Goal: Find specific page/section: Find specific page/section

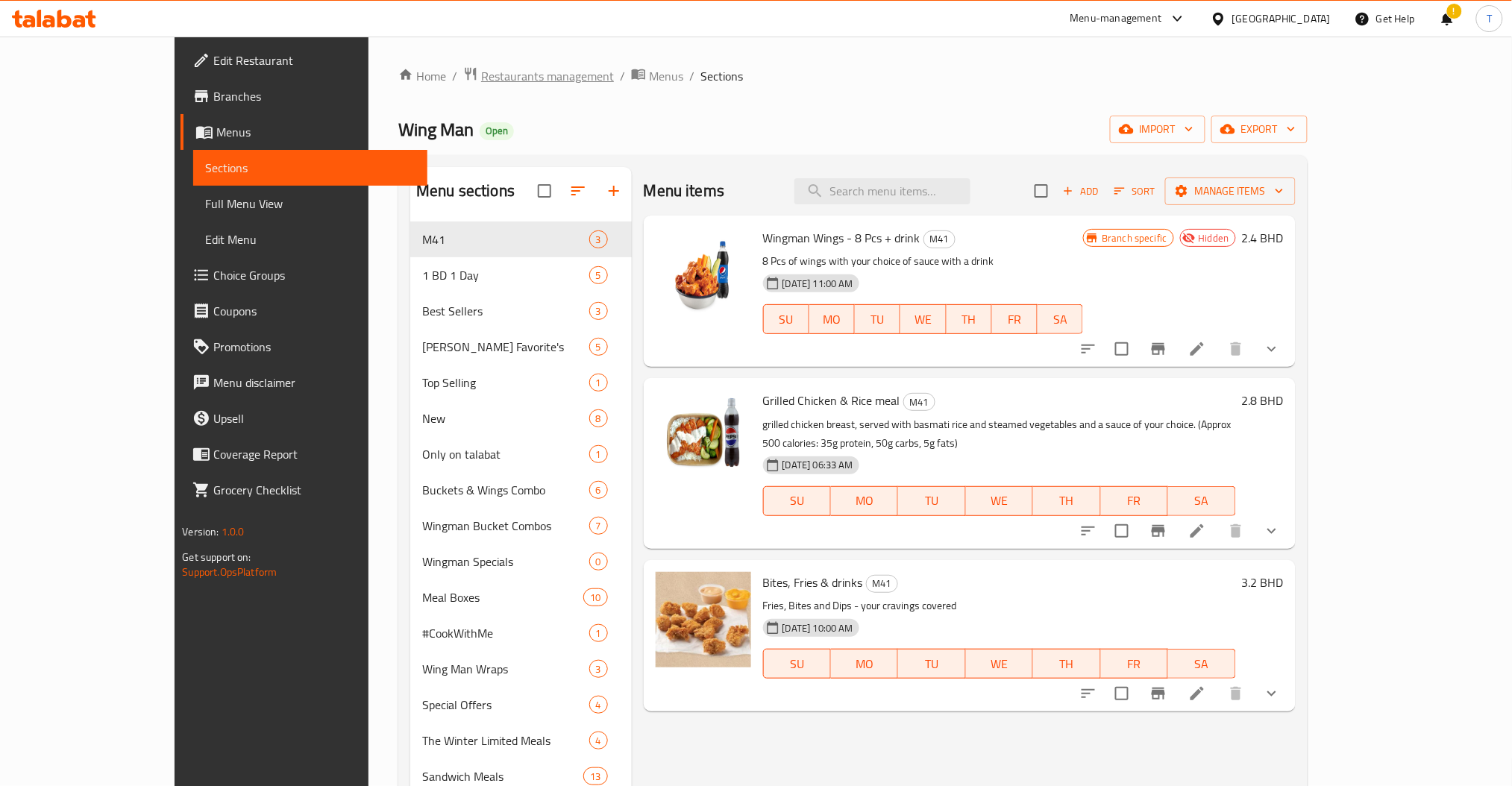
click at [481, 72] on span "Restaurants management" at bounding box center [547, 76] width 133 height 18
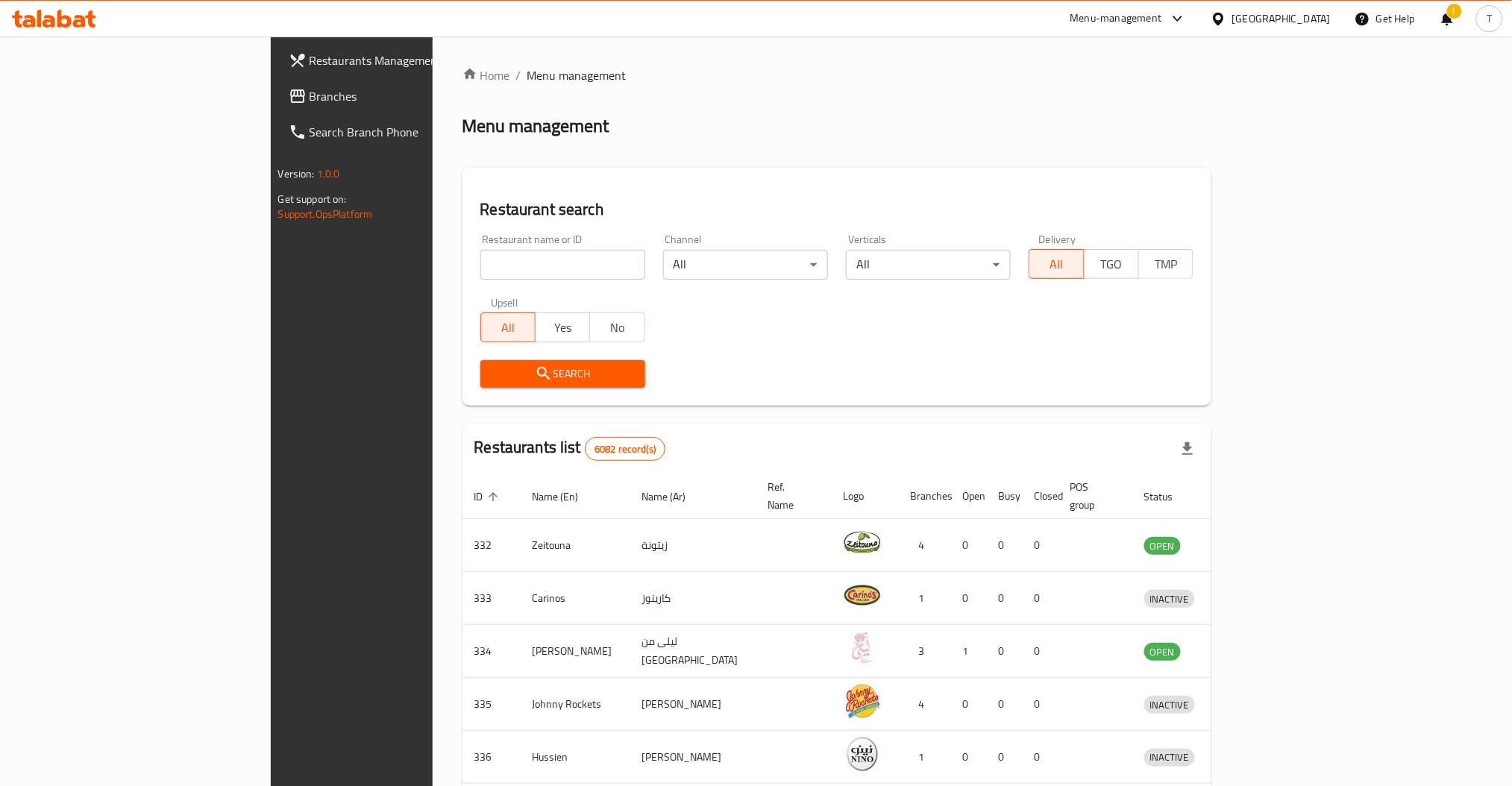
click at [480, 272] on input "search" at bounding box center [562, 264] width 165 height 30
click button "Search" at bounding box center [562, 374] width 165 height 28
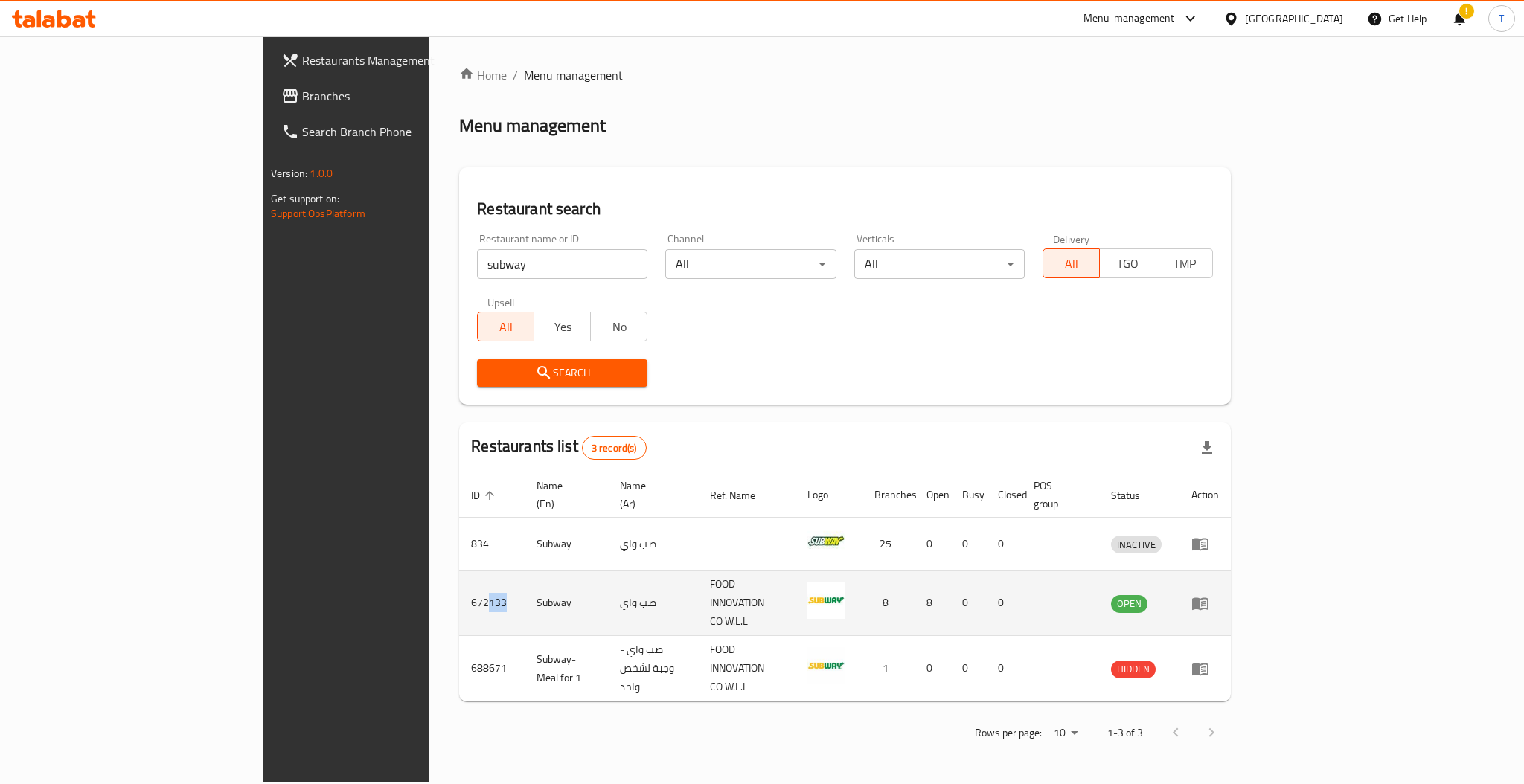
drag, startPoint x: 337, startPoint y: 581, endPoint x: 311, endPoint y: 587, distance: 26.7
click at [460, 587] on td "672133" at bounding box center [492, 603] width 66 height 66
drag, startPoint x: 317, startPoint y: 623, endPoint x: 318, endPoint y: 593, distance: 30.0
click at [460, 636] on td "688671" at bounding box center [492, 669] width 66 height 66
drag, startPoint x: 332, startPoint y: 584, endPoint x: 299, endPoint y: 583, distance: 33.0
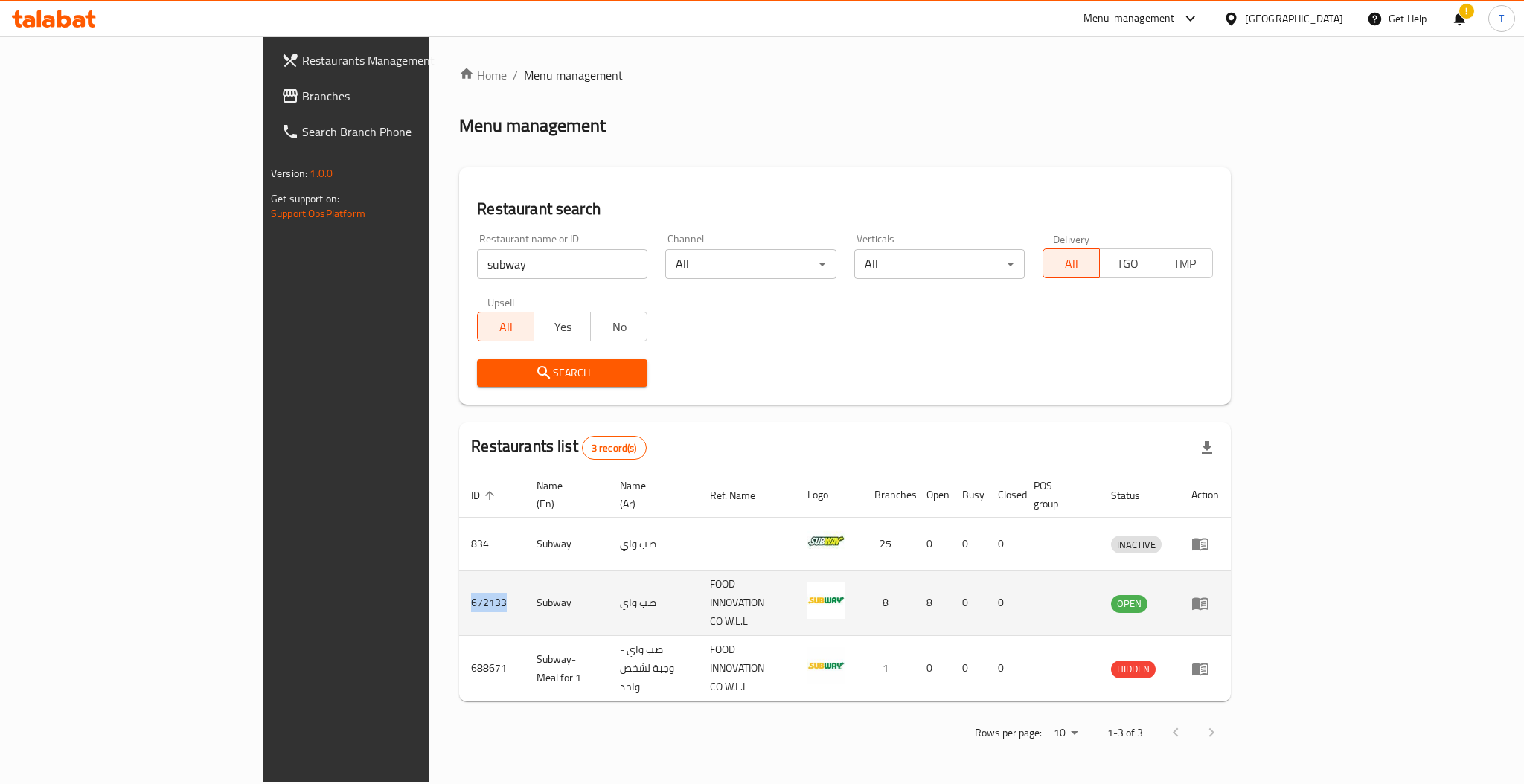
click at [460, 583] on td "672133" at bounding box center [492, 603] width 66 height 66
copy td "672133"
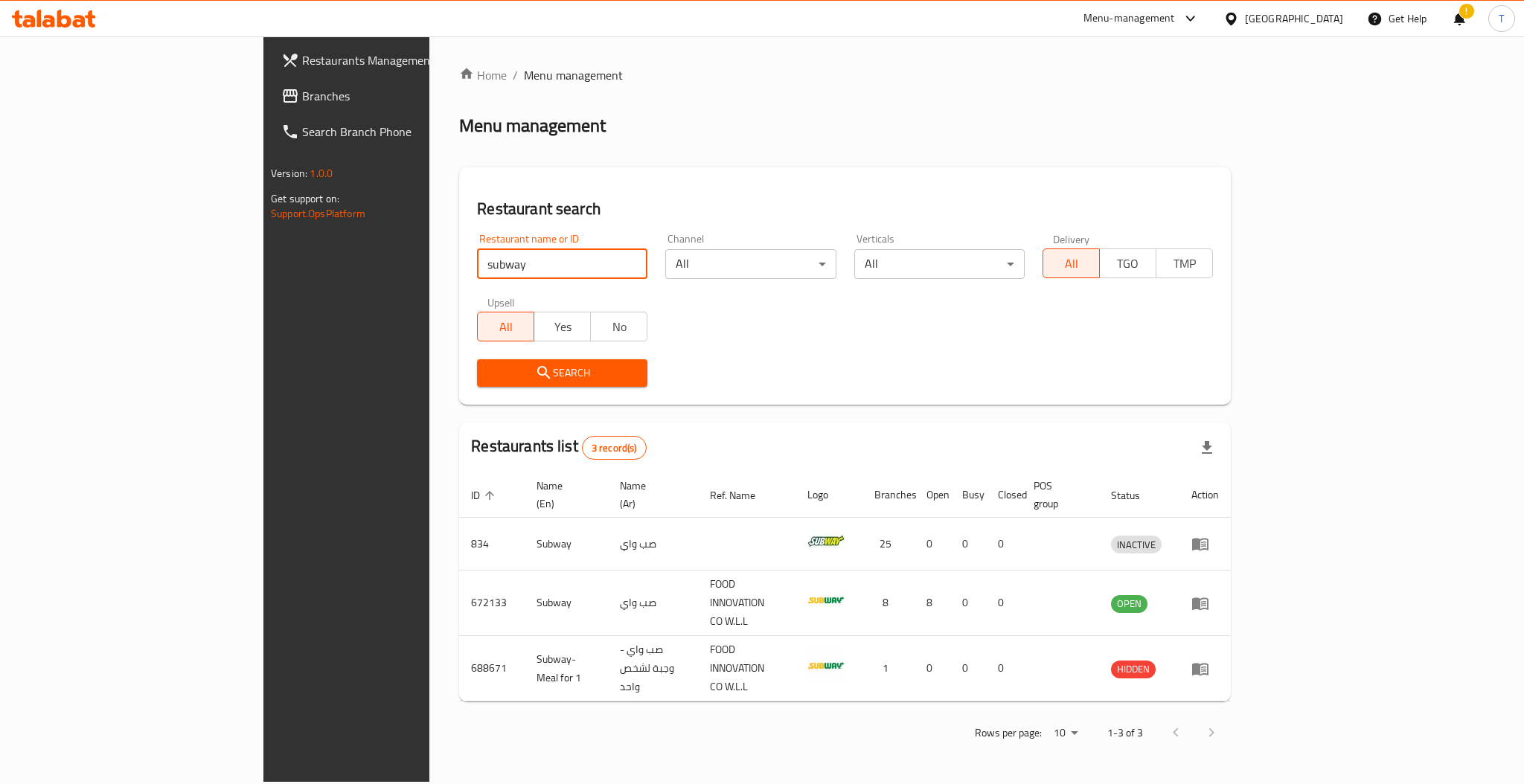
drag, startPoint x: 370, startPoint y: 262, endPoint x: 193, endPoint y: 263, distance: 177.0
click at [264, 263] on div "Restaurants Management Branches Search Branch Phone Version: 1.0.0 Get support …" at bounding box center [762, 409] width 997 height 746
click button "Search" at bounding box center [563, 373] width 171 height 28
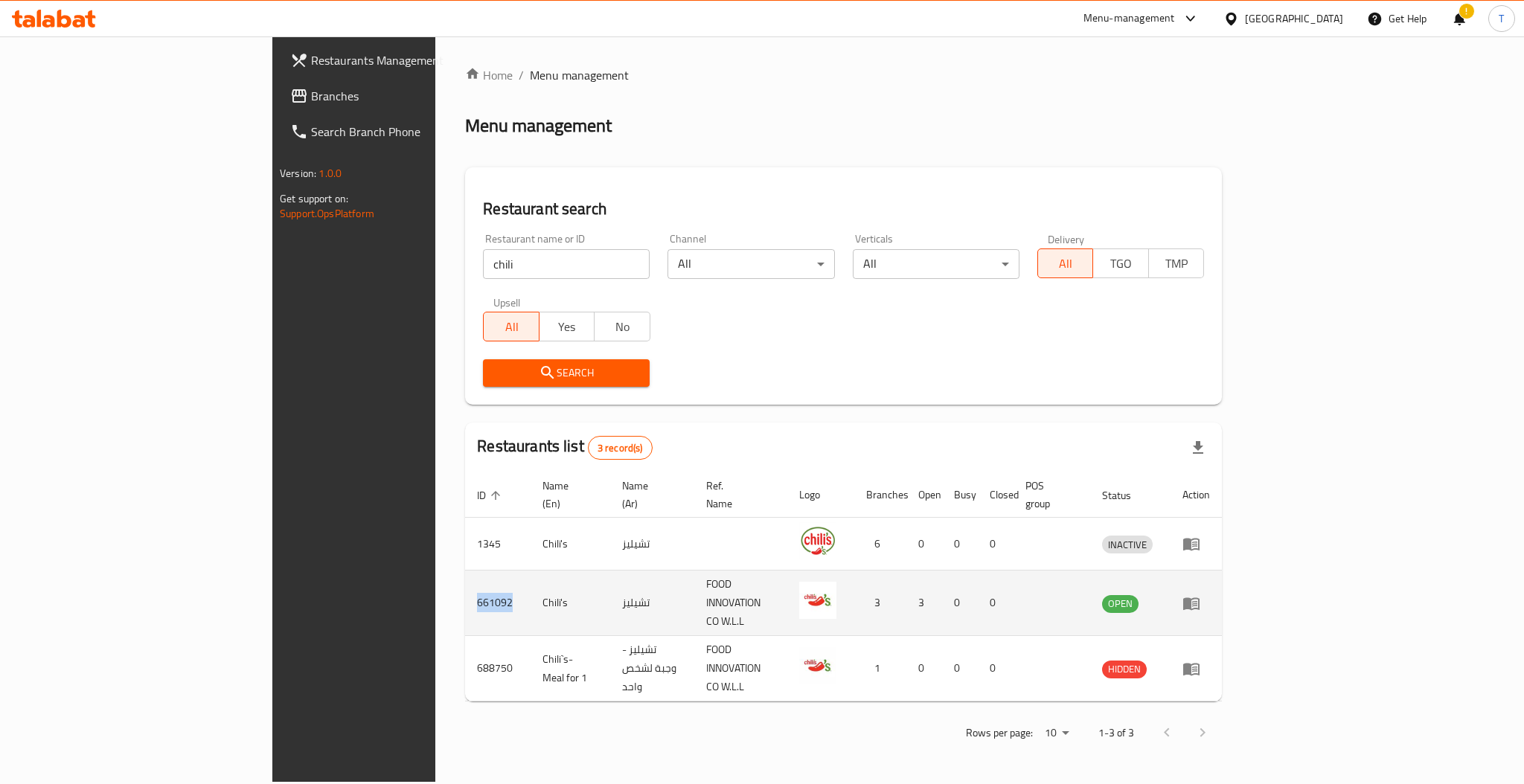
drag, startPoint x: 342, startPoint y: 576, endPoint x: 299, endPoint y: 585, distance: 43.9
click at [465, 585] on td "661092" at bounding box center [498, 603] width 66 height 66
copy td "661092"
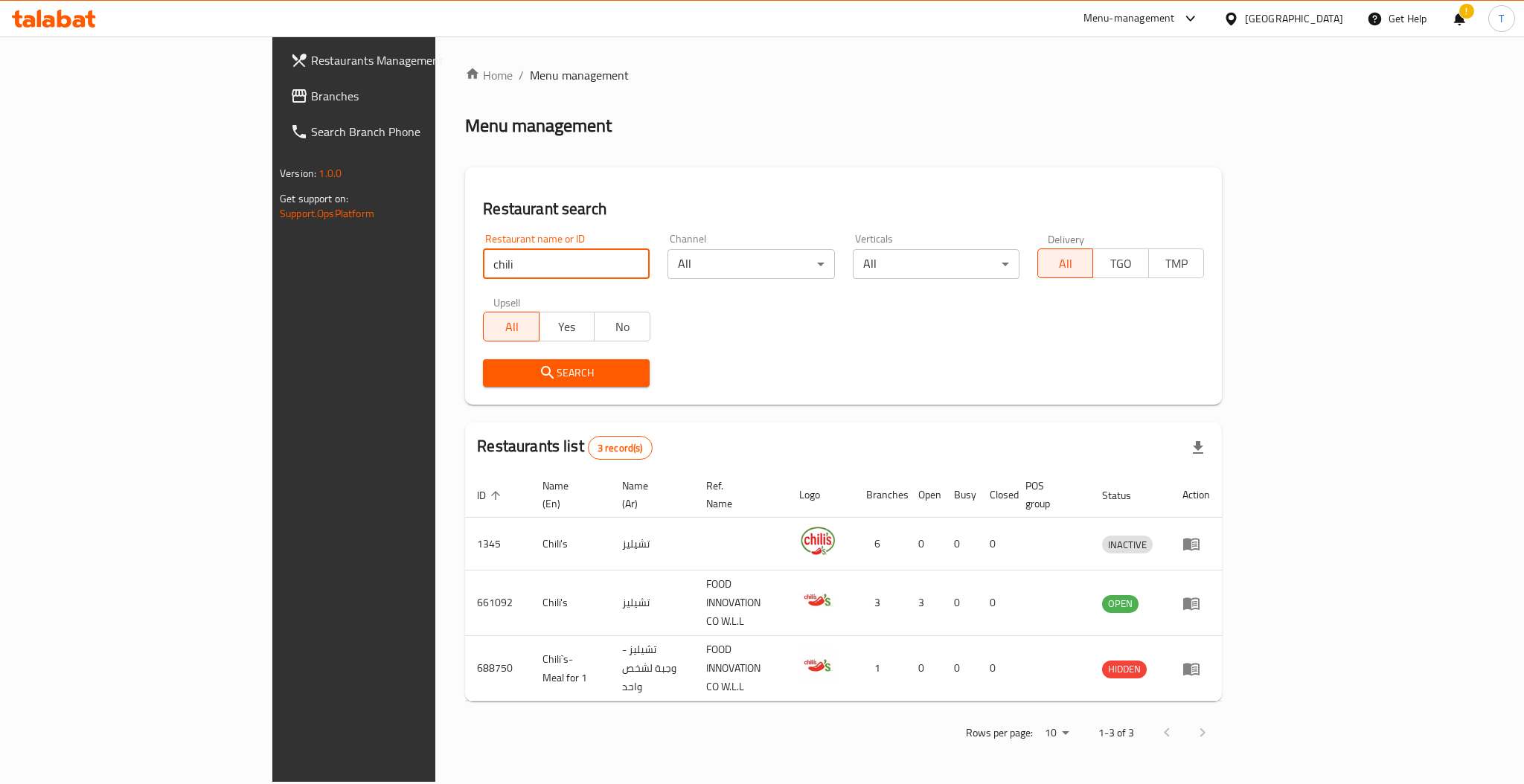
drag, startPoint x: 371, startPoint y: 259, endPoint x: 230, endPoint y: 269, distance: 141.4
click at [273, 269] on div "Restaurants Management Branches Search Branch Phone Version: 1.0.0 Get support …" at bounding box center [762, 409] width 979 height 746
type input "I"
type input "It's Just Wings"
click button "Search" at bounding box center [566, 373] width 166 height 28
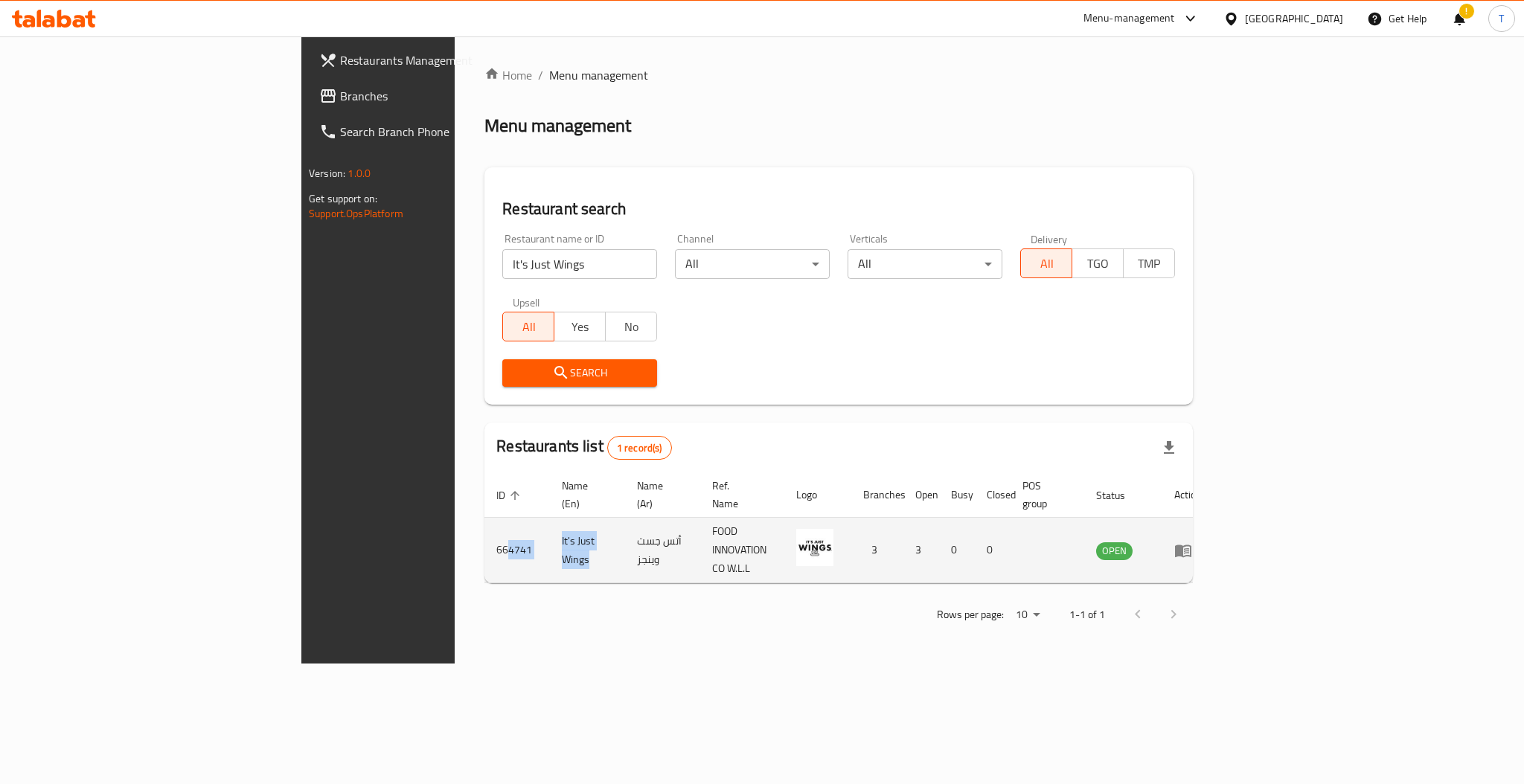
drag, startPoint x: 436, startPoint y: 532, endPoint x: 309, endPoint y: 536, distance: 127.1
click at [485, 536] on tr "664741 It's Just Wings أتس جست وينجز FOOD INNOVATION CO W.L.L 3 3 0 0 OPEN" at bounding box center [849, 550] width 729 height 66
drag, startPoint x: 312, startPoint y: 562, endPoint x: 324, endPoint y: 536, distance: 28.6
click at [485, 561] on div "Home / Menu management Menu management Restaurant search Restaurant name or ID …" at bounding box center [839, 350] width 709 height 567
drag, startPoint x: 331, startPoint y: 536, endPoint x: 299, endPoint y: 534, distance: 32.1
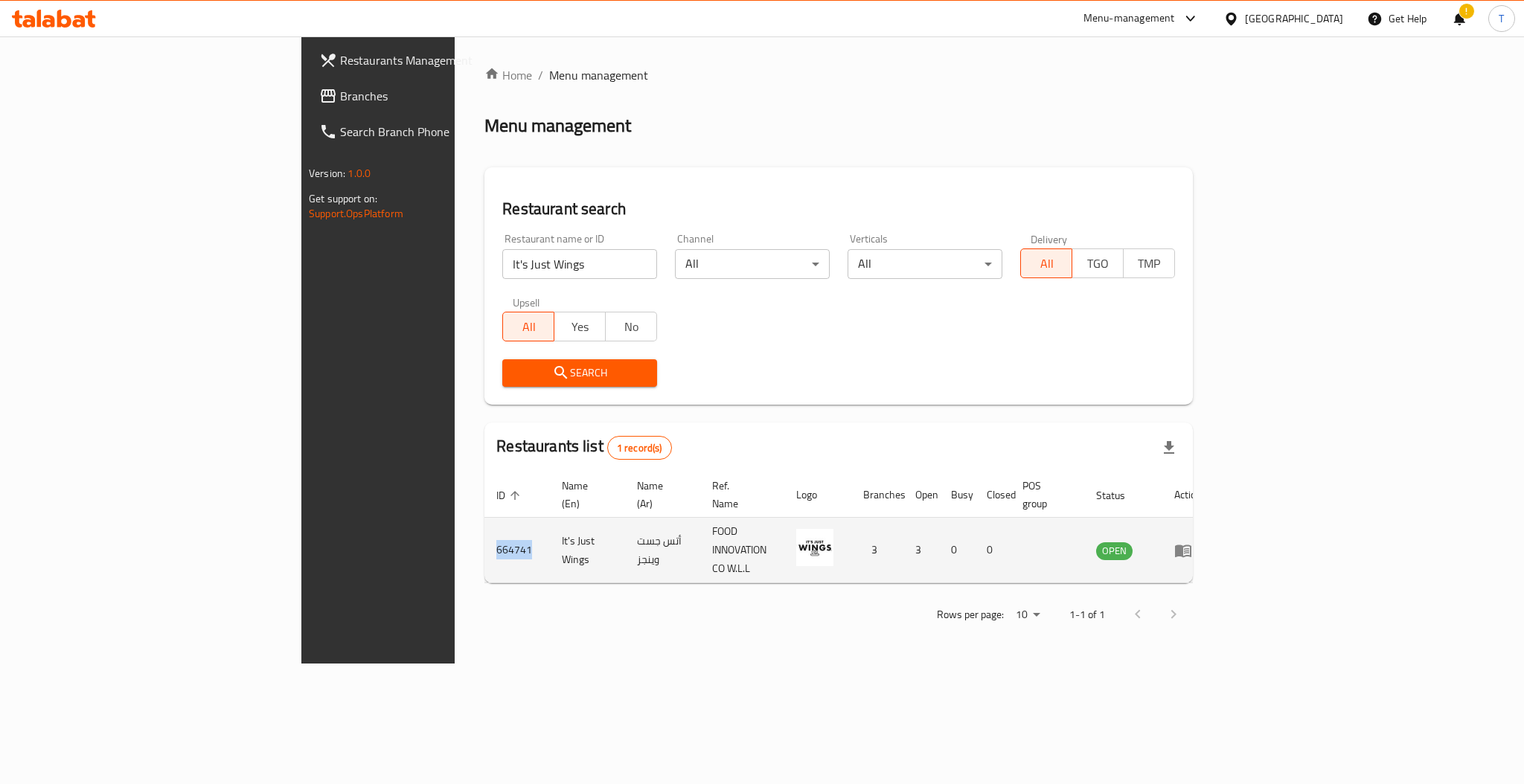
click at [485, 534] on td "664741" at bounding box center [517, 550] width 66 height 66
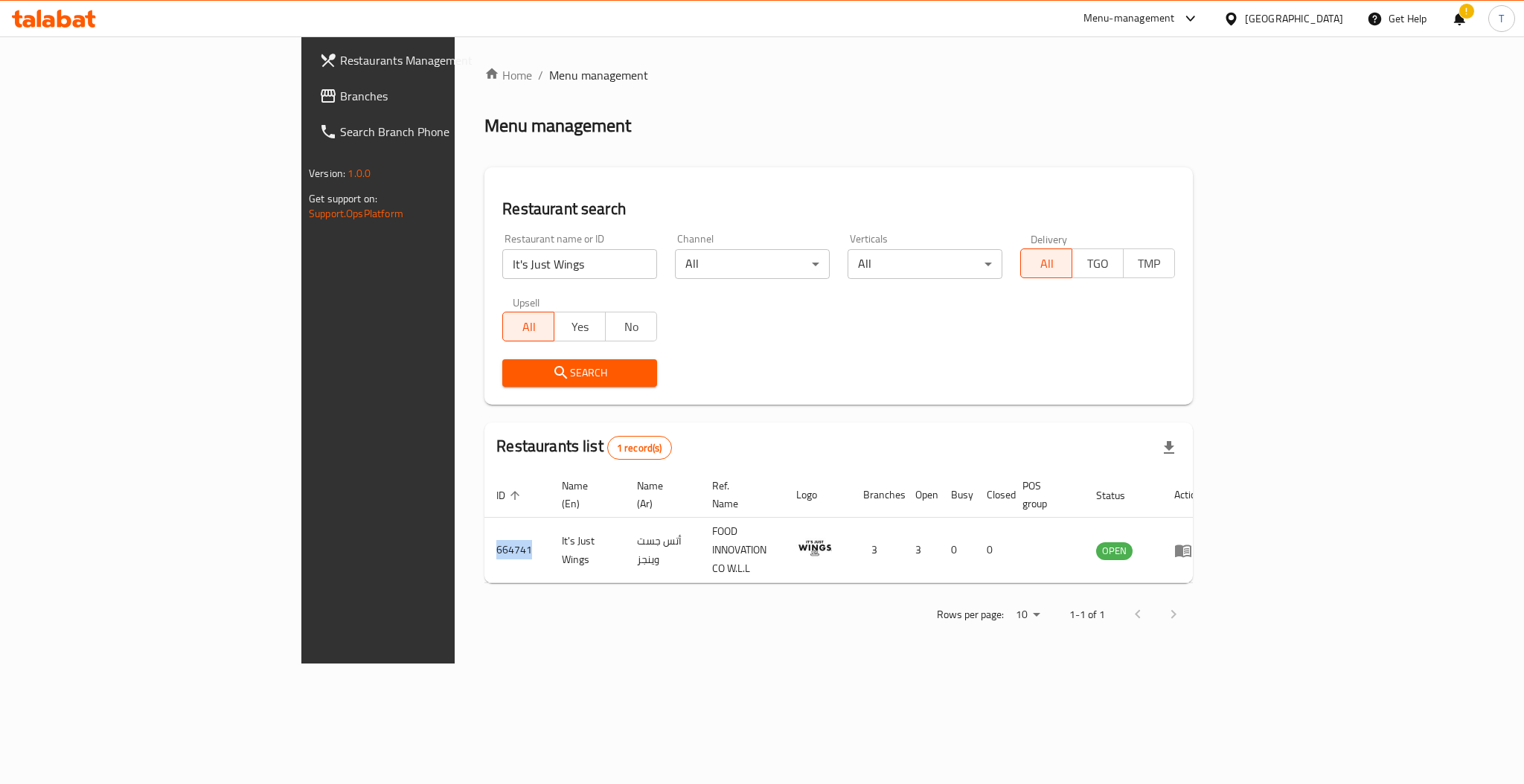
copy td "664741"
